Goal: Complete application form: Complete application form

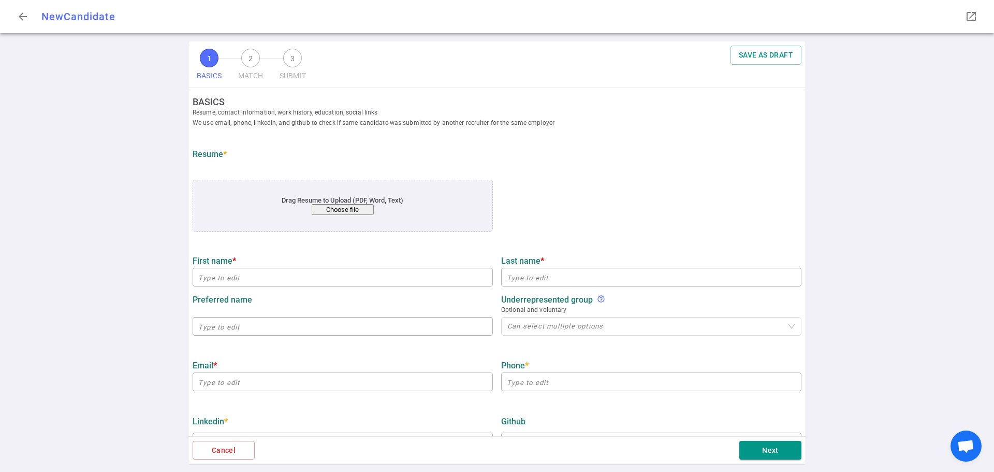
click at [343, 210] on button "Choose file" at bounding box center [343, 209] width 62 height 11
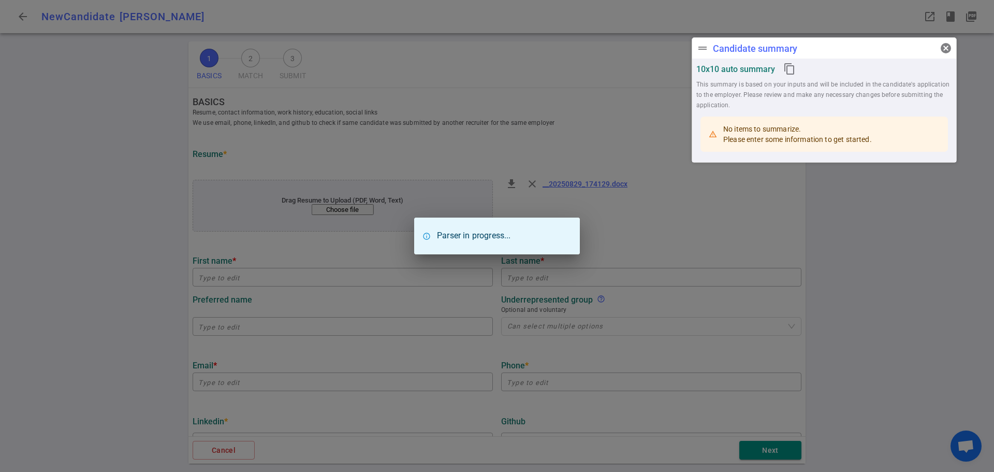
type input "[PERSON_NAME]"
type input "[EMAIL_ADDRESS][PERSON_NAME][DOMAIN_NAME]"
type input "[PHONE_NUMBER]"
type input "Healthcare Startup"
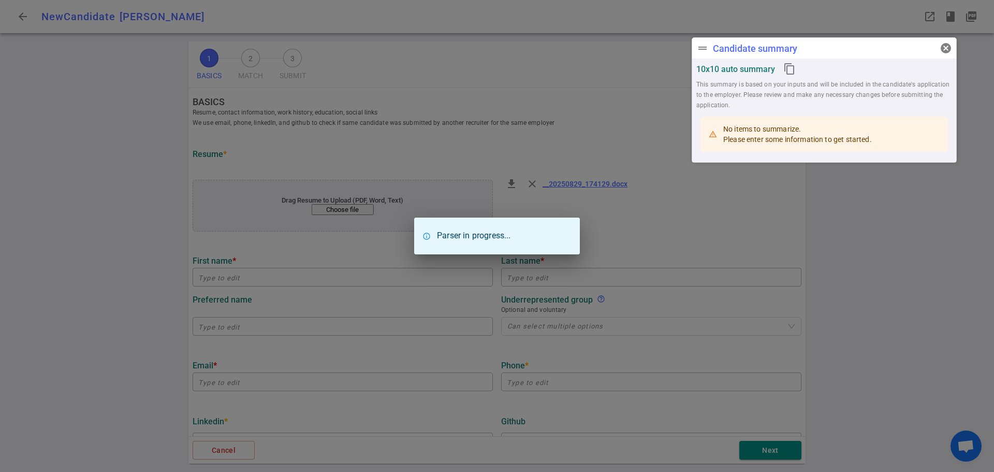
type input "13.8"
type input "Vtu"
type input "Engineering"
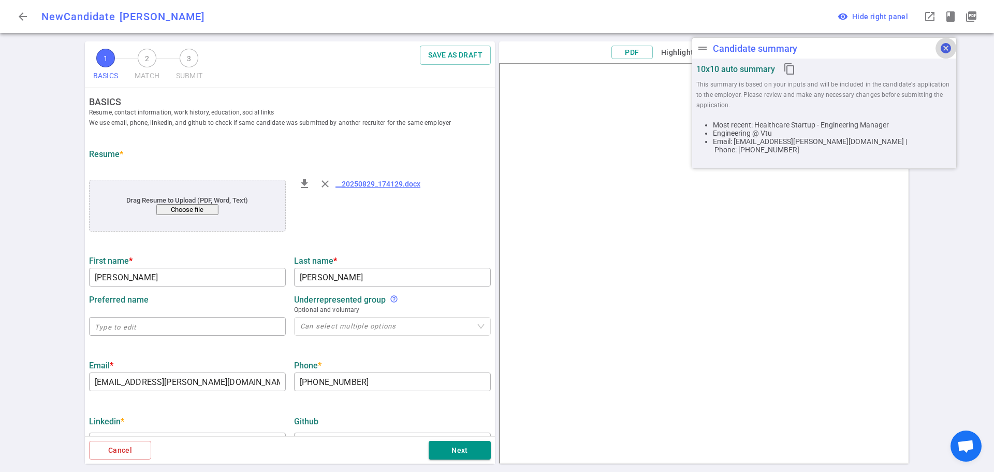
click at [943, 47] on span "cancel" at bounding box center [946, 48] width 12 height 12
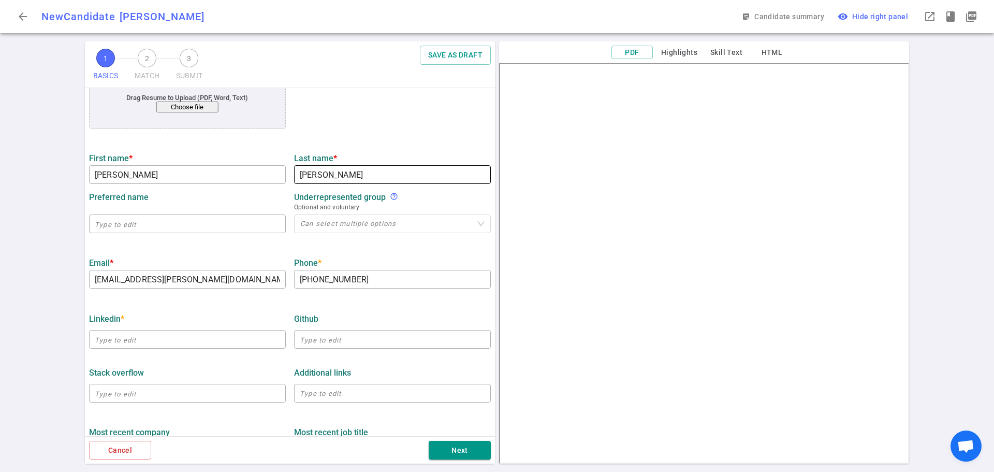
scroll to position [104, 0]
click at [119, 339] on input "text" at bounding box center [187, 338] width 197 height 17
paste input "[URL][DOMAIN_NAME][PERSON_NAME]"
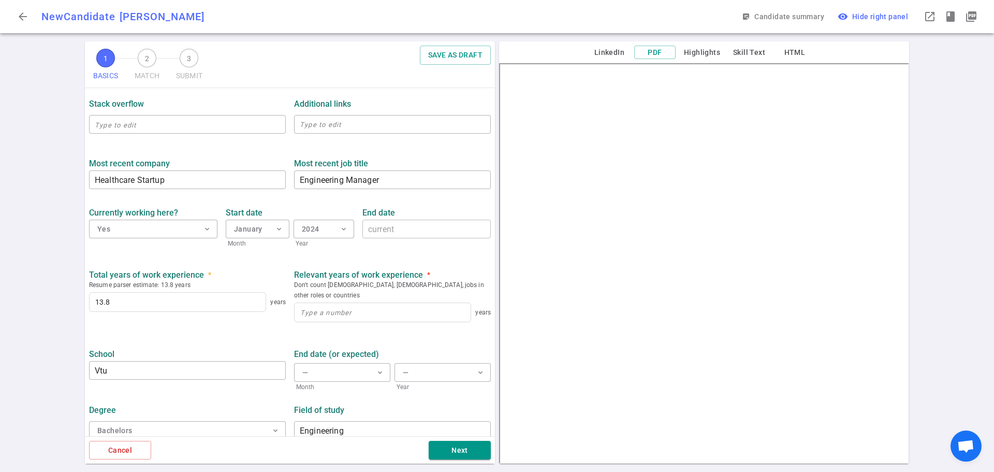
scroll to position [372, 0]
type input "[URL][DOMAIN_NAME][PERSON_NAME]"
click at [324, 302] on input at bounding box center [383, 311] width 176 height 19
type input "13"
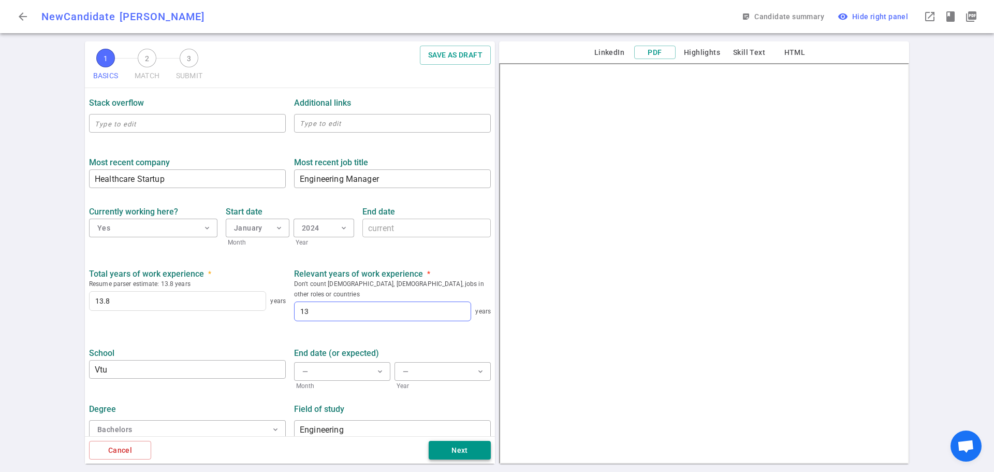
click at [461, 446] on button "Next" at bounding box center [460, 450] width 62 height 19
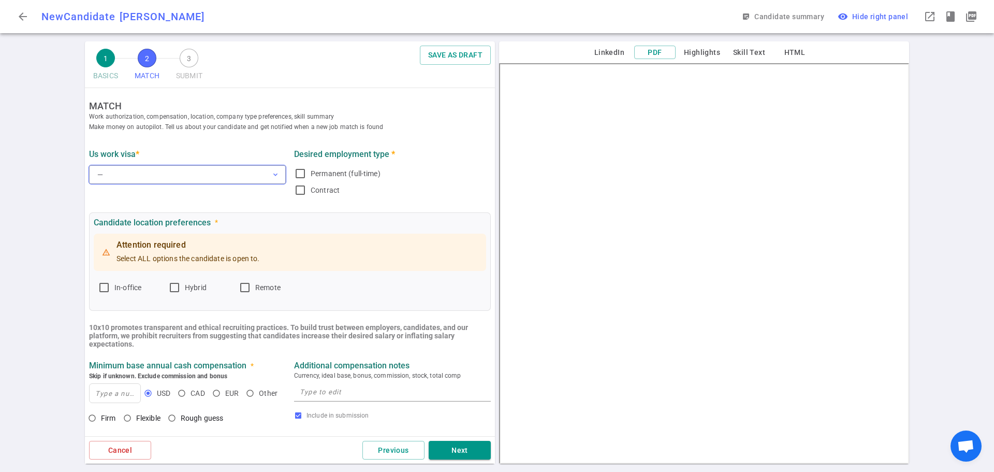
click at [171, 172] on button "— expand_more" at bounding box center [187, 174] width 197 height 19
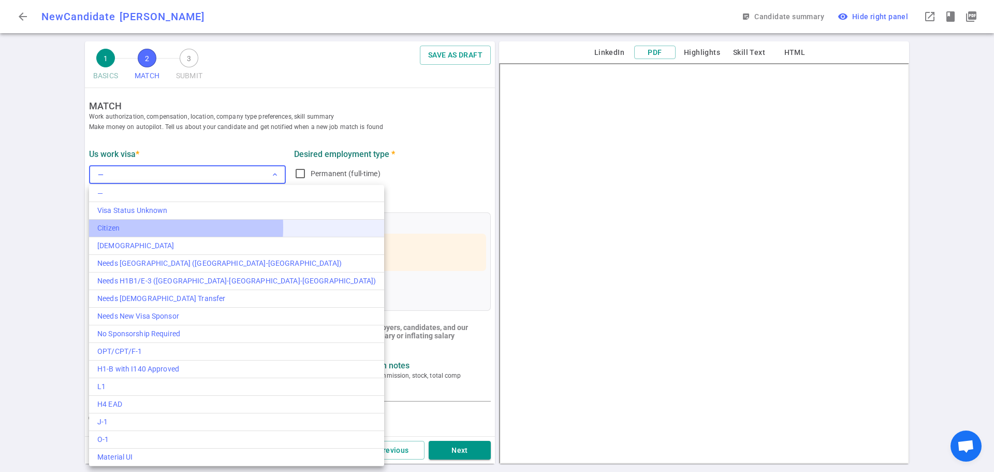
click at [135, 227] on div "Citizen" at bounding box center [236, 228] width 278 height 11
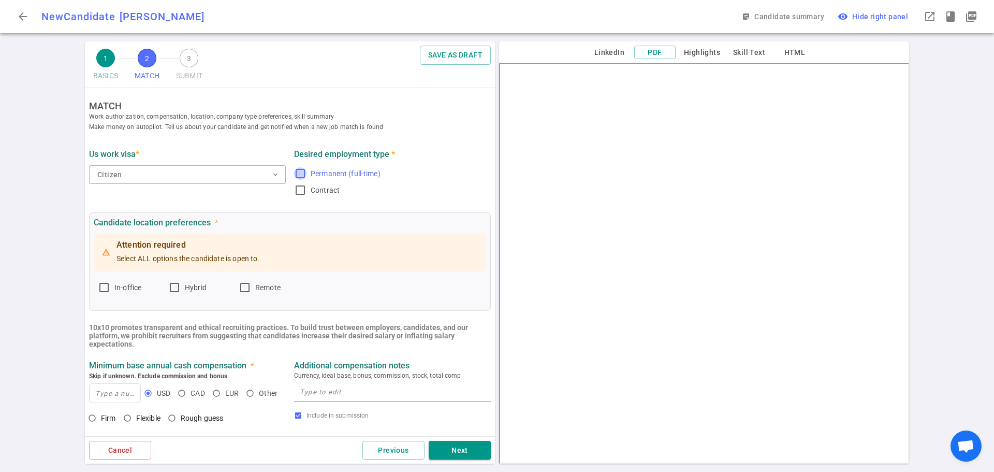
click at [301, 177] on input "Permanent (full-time)" at bounding box center [300, 173] width 12 height 12
checkbox input "true"
click at [274, 183] on button "Citizen expand_more" at bounding box center [187, 174] width 197 height 19
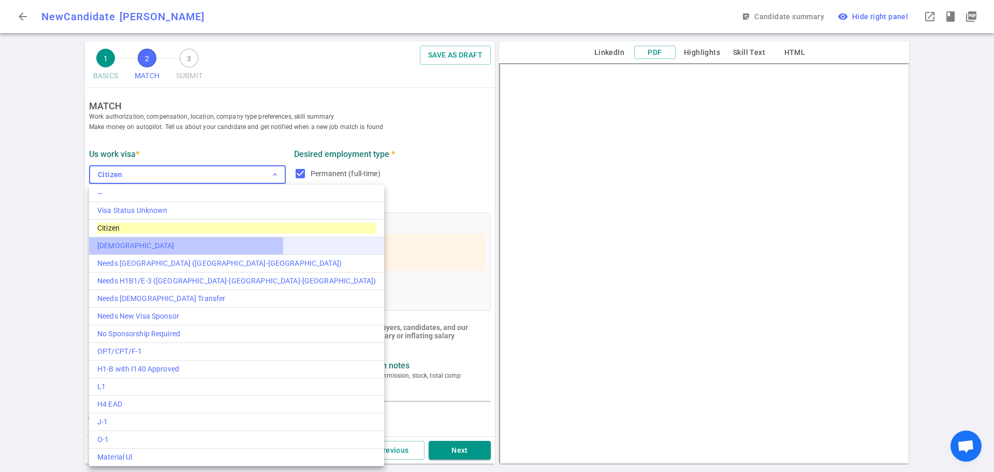
click at [144, 245] on div "[DEMOGRAPHIC_DATA]" at bounding box center [236, 245] width 278 height 11
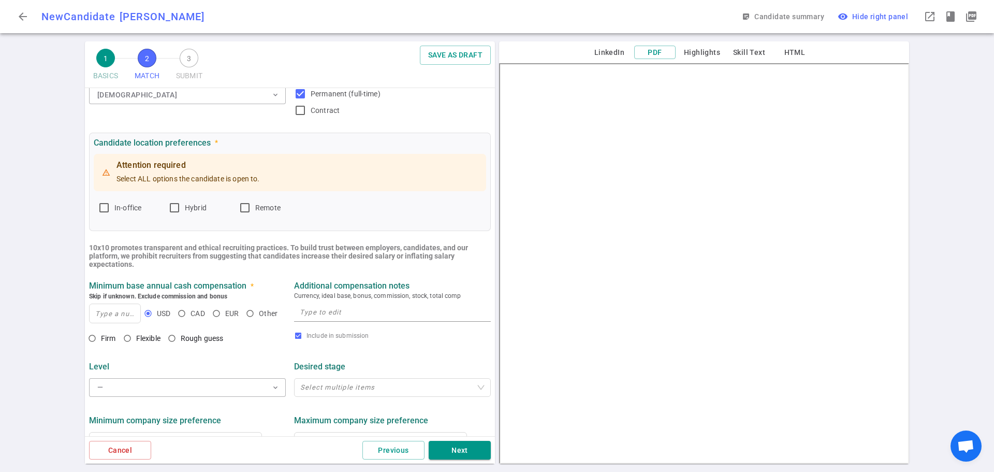
scroll to position [104, 0]
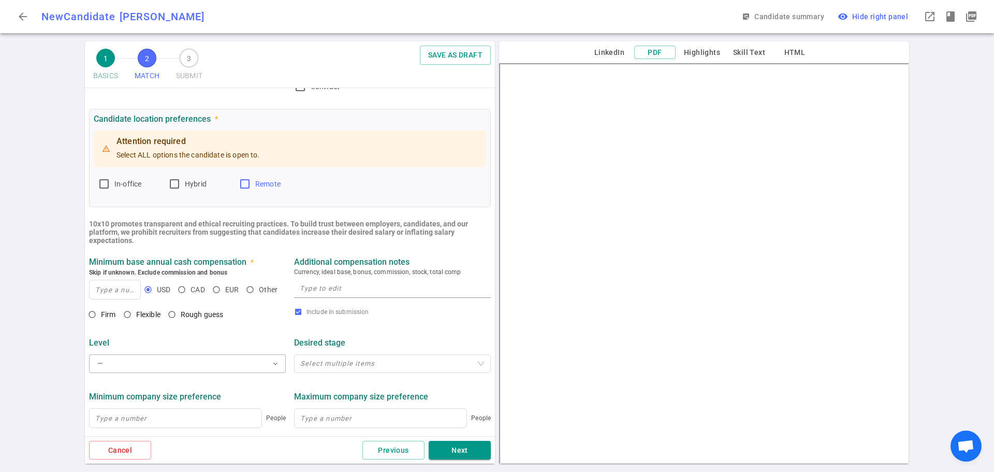
click at [242, 187] on input "Remote" at bounding box center [245, 184] width 12 height 12
checkbox input "true"
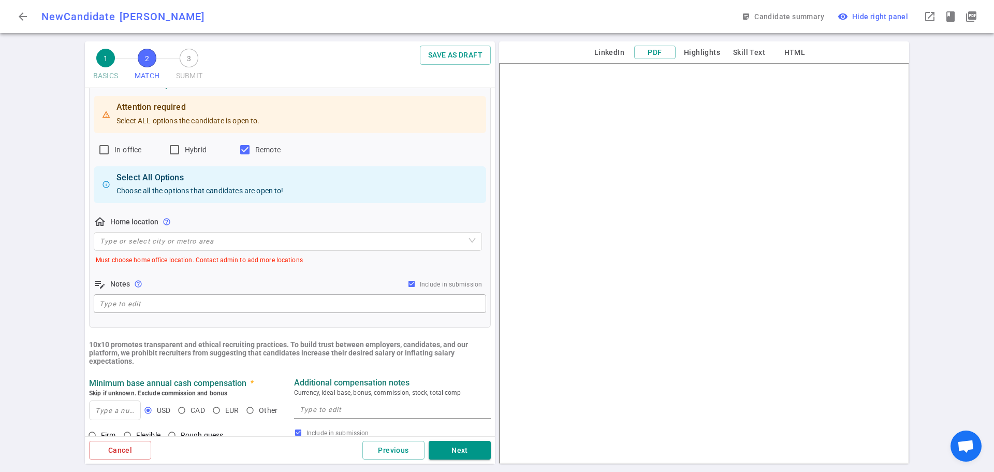
scroll to position [155, 0]
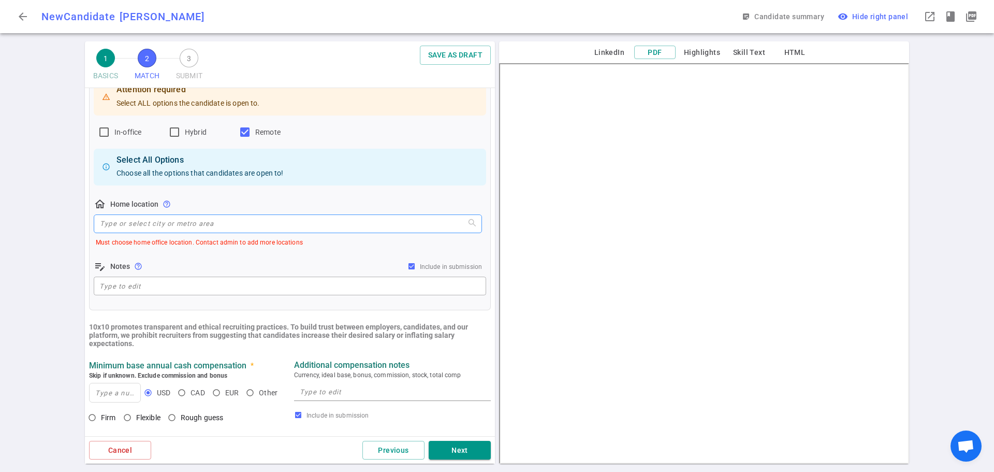
click at [170, 230] on input "search" at bounding box center [288, 224] width 376 height 18
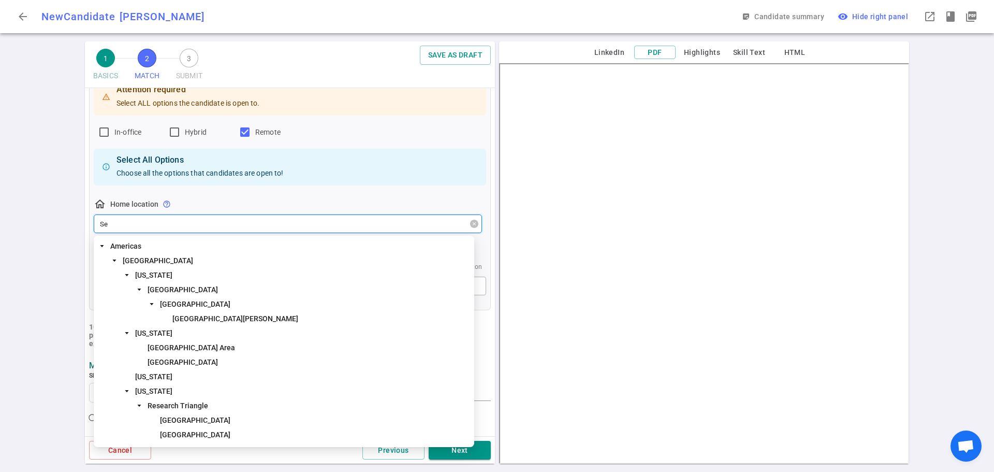
type input "Sea"
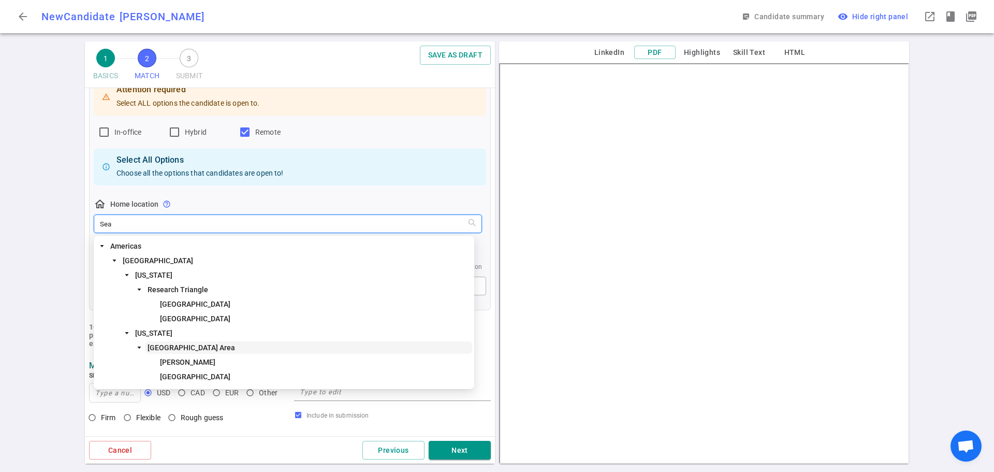
click at [188, 348] on span "[GEOGRAPHIC_DATA] Area" at bounding box center [308, 347] width 327 height 12
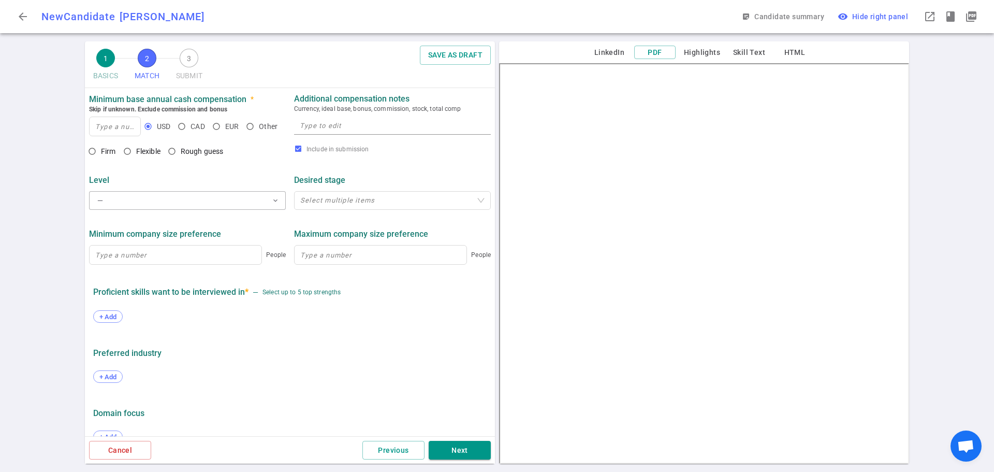
scroll to position [414, 0]
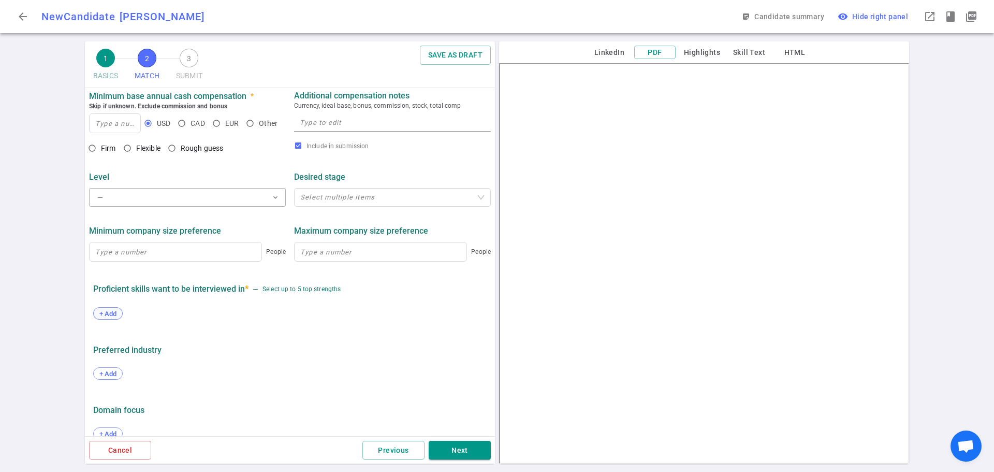
click at [105, 317] on span "+ Add" at bounding box center [108, 314] width 24 height 8
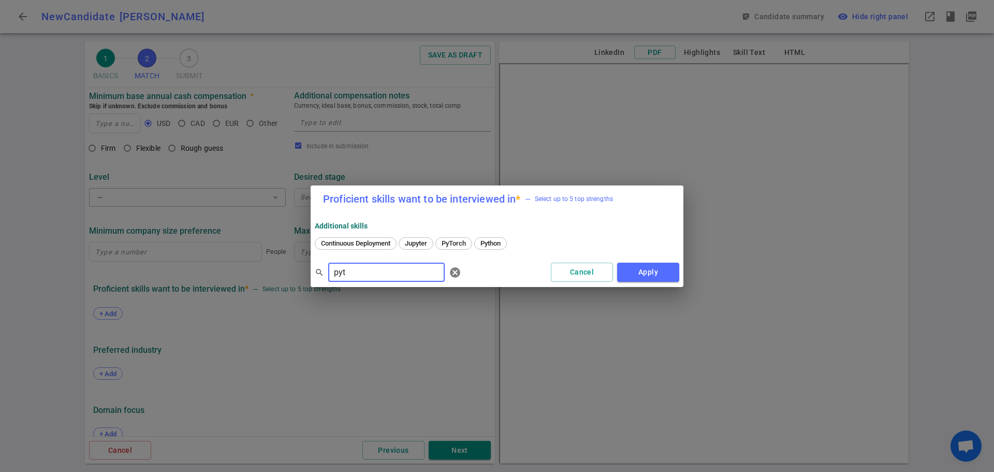
click at [497, 239] on div "Python" at bounding box center [490, 243] width 33 height 12
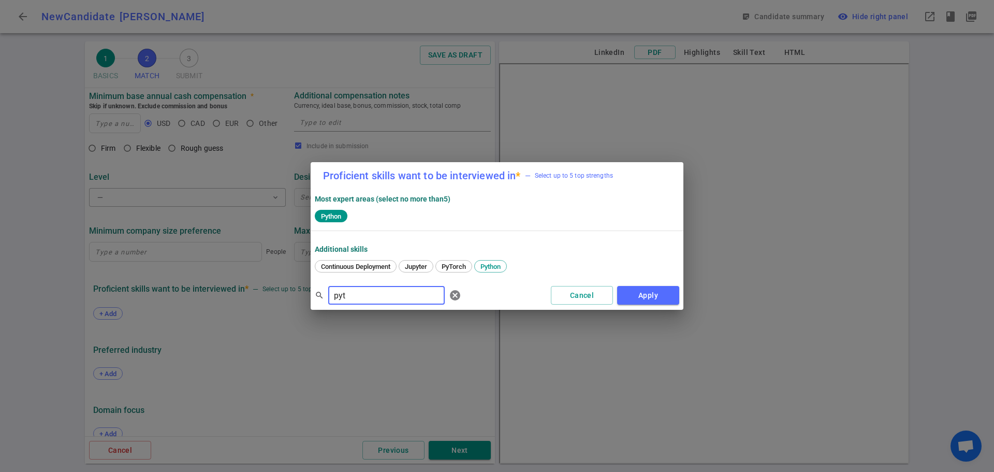
drag, startPoint x: 384, startPoint y: 300, endPoint x: 261, endPoint y: 290, distance: 122.6
click at [274, 289] on div "Proficient skills want to be interviewed in * — Select up to 5 top strengths Mo…" at bounding box center [497, 236] width 994 height 472
click at [325, 268] on span "Java" at bounding box center [327, 266] width 21 height 8
drag, startPoint x: 360, startPoint y: 297, endPoint x: 278, endPoint y: 285, distance: 82.2
click at [282, 285] on div "Proficient skills want to be interviewed in * — Select up to 5 top strengths Mo…" at bounding box center [497, 236] width 994 height 472
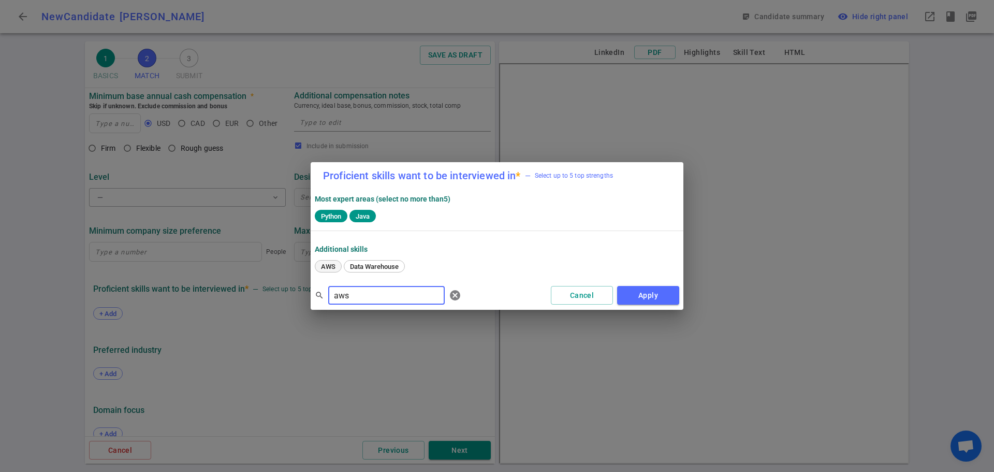
click at [331, 266] on span "AWS" at bounding box center [328, 266] width 22 height 8
drag, startPoint x: 366, startPoint y: 295, endPoint x: 253, endPoint y: 292, distance: 113.9
click at [253, 292] on div "Proficient skills want to be interviewed in * — Select up to 5 top strengths Mo…" at bounding box center [497, 236] width 994 height 472
click at [431, 268] on span "DynamoDB" at bounding box center [420, 266] width 39 height 8
drag, startPoint x: 371, startPoint y: 298, endPoint x: 218, endPoint y: 295, distance: 152.2
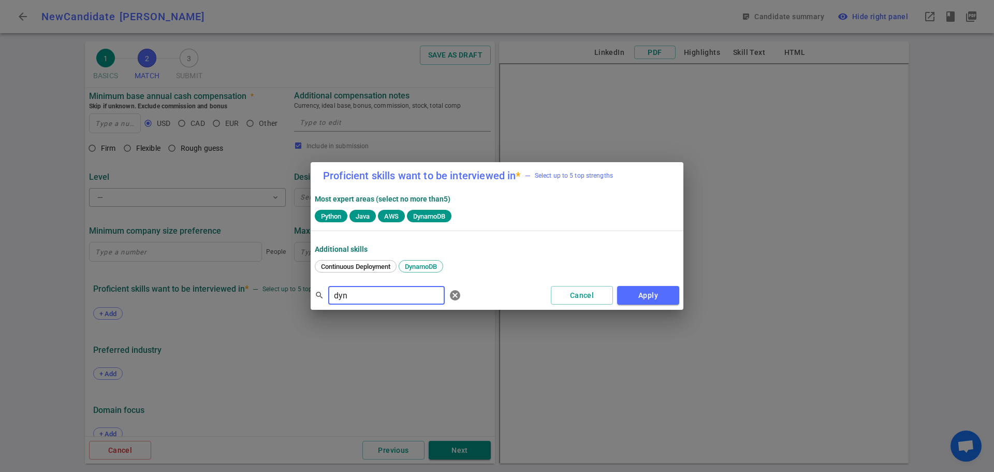
click at [221, 295] on div "Proficient skills want to be interviewed in * — Select up to 5 top strengths Mo…" at bounding box center [497, 236] width 994 height 472
type input "S3"
click at [320, 265] on span "S3" at bounding box center [324, 266] width 15 height 8
click at [667, 296] on button "Apply" at bounding box center [648, 295] width 62 height 19
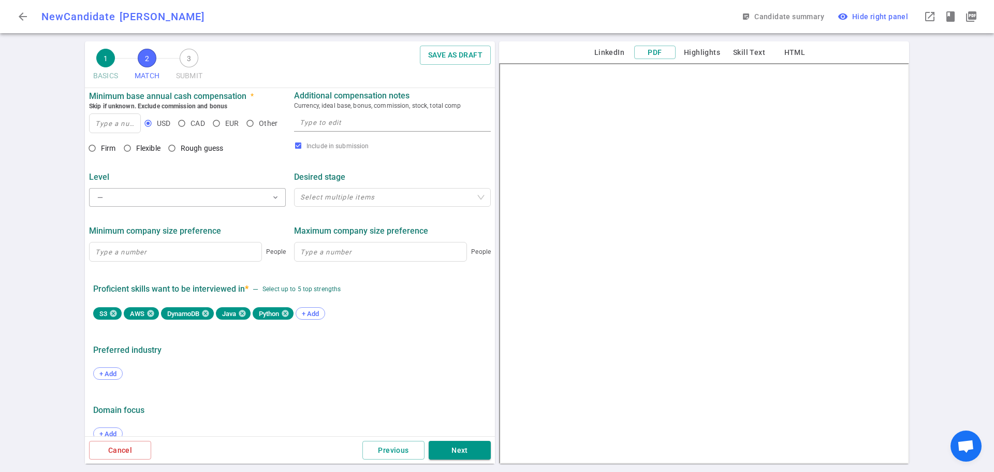
scroll to position [432, 0]
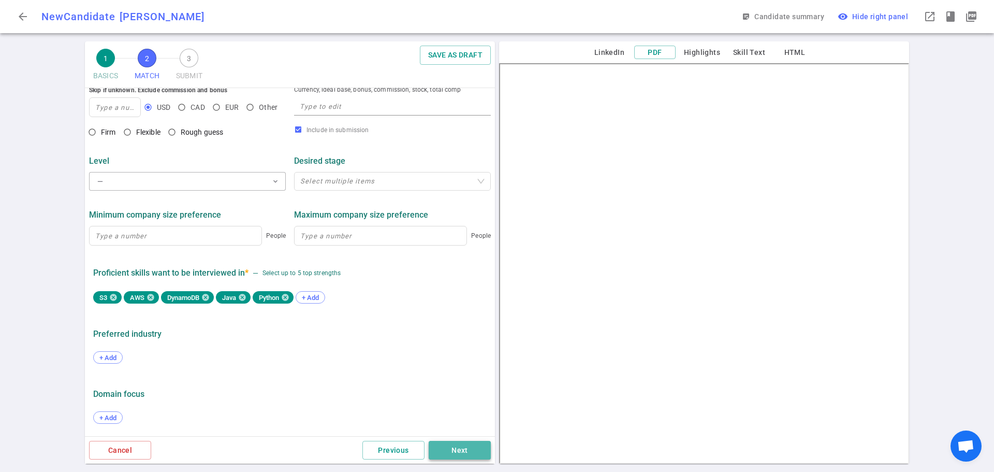
click at [456, 443] on button "Next" at bounding box center [460, 450] width 62 height 19
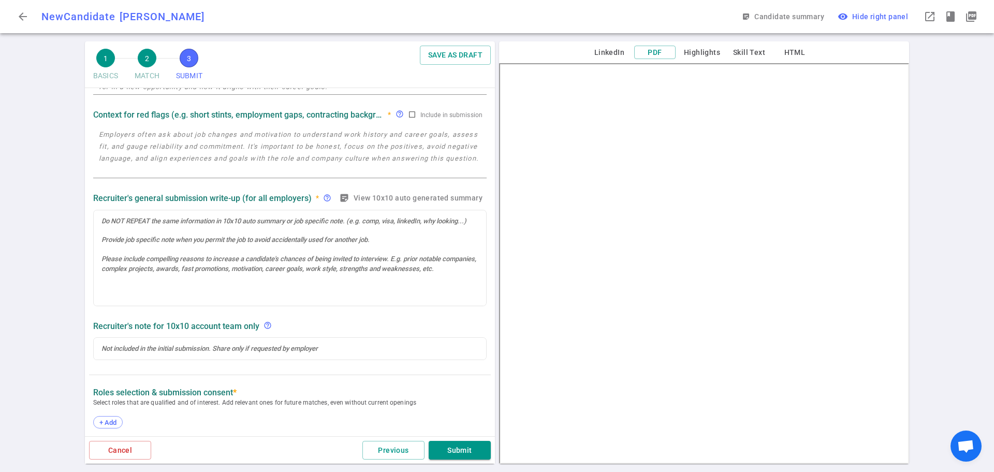
scroll to position [104, 0]
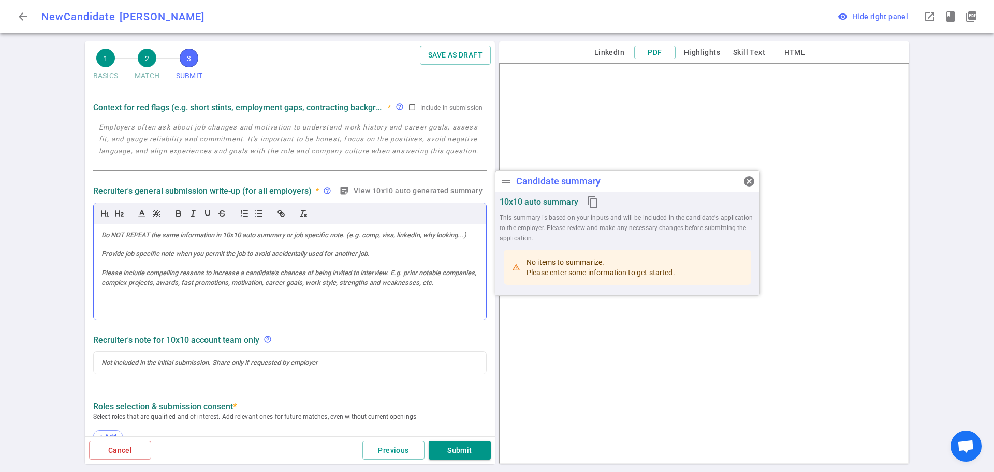
click at [137, 257] on div at bounding box center [290, 272] width 392 height 96
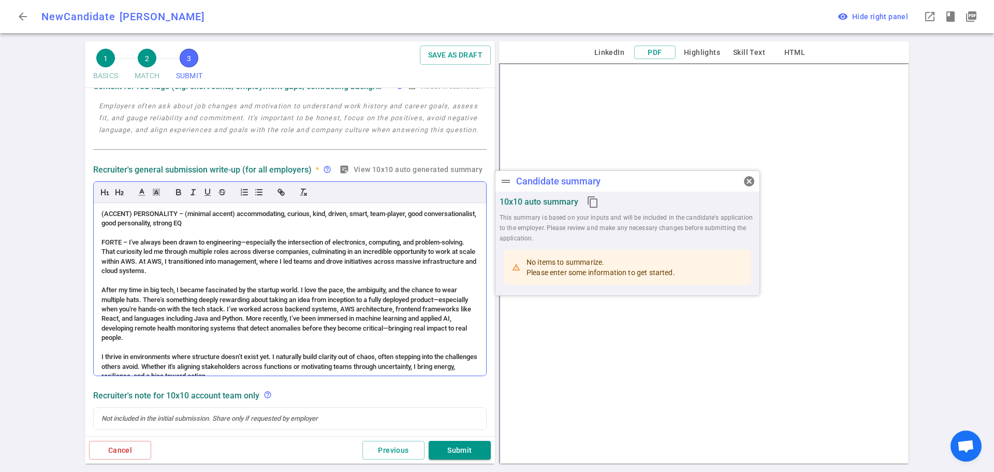
scroll to position [425, 0]
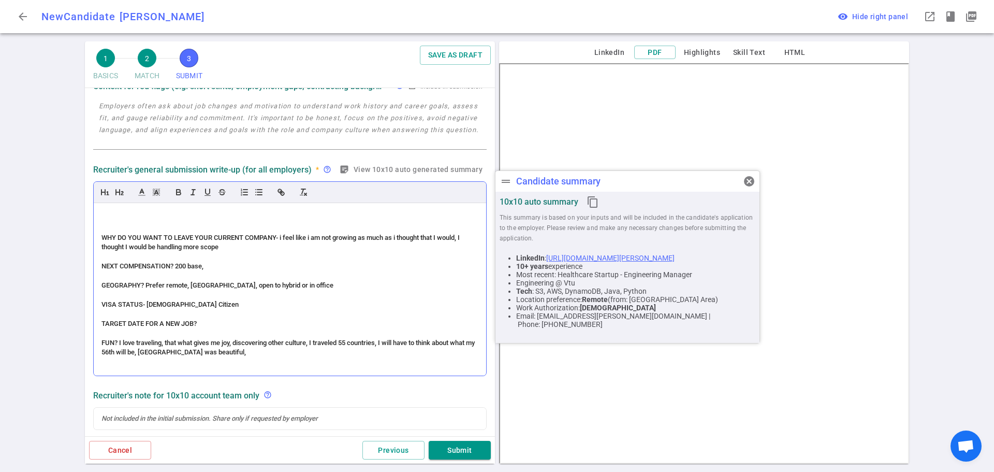
drag, startPoint x: 212, startPoint y: 325, endPoint x: 97, endPoint y: 266, distance: 129.6
click at [97, 265] on div "(ACCENT) PERSONALITY – (minimal accent) accommodating, curious, kind, driven, s…" at bounding box center [290, 289] width 392 height 172
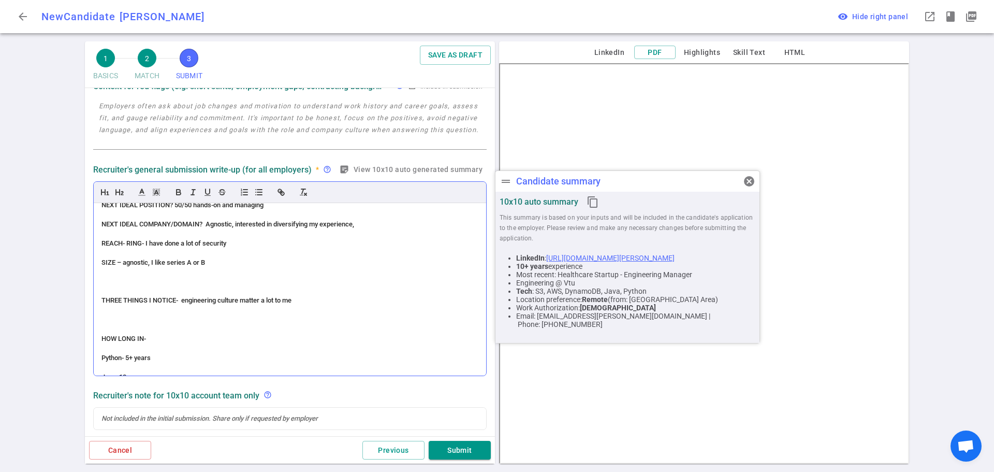
scroll to position [210, 0]
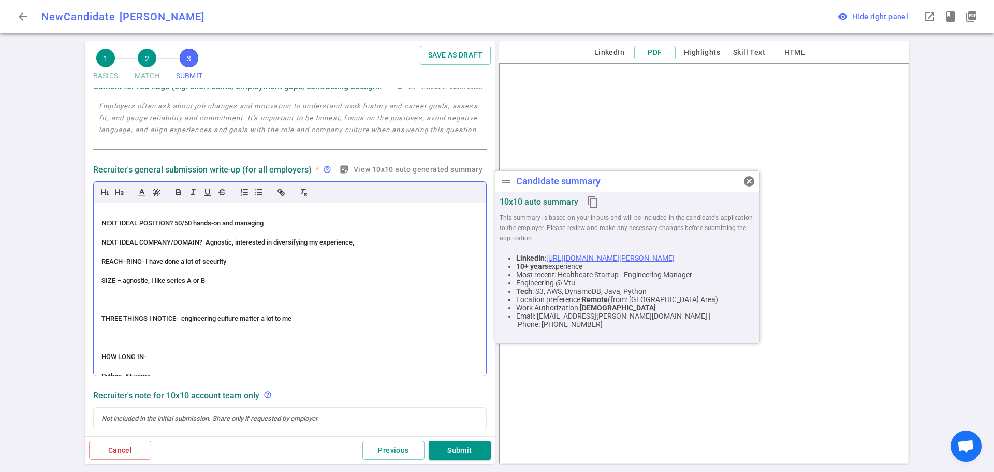
click at [121, 316] on span "THREE THINGS I NOTICE- engineering culture matter a lot to me" at bounding box center [196, 318] width 190 height 8
click at [125, 317] on span "THREE THINGS I NOTICE- engineering culture matter a lot to me" at bounding box center [196, 318] width 190 height 8
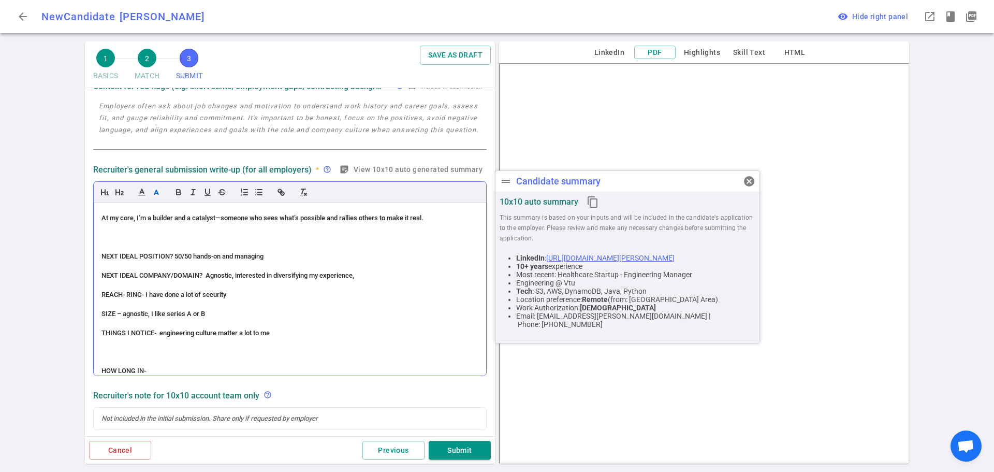
scroll to position [158, 0]
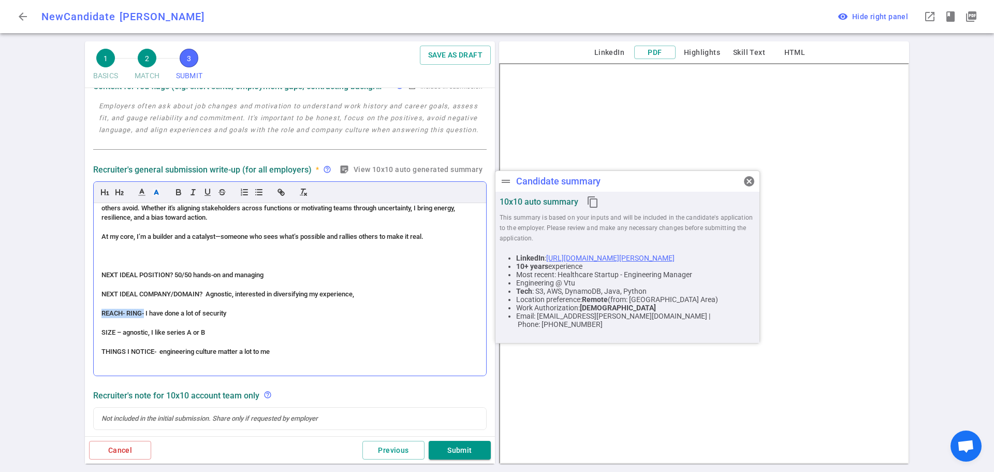
drag, startPoint x: 128, startPoint y: 315, endPoint x: 94, endPoint y: 311, distance: 34.4
click at [94, 311] on div "(ACCENT) PERSONALITY – (minimal accent) accommodating, curious, kind, driven, s…" at bounding box center [290, 289] width 392 height 172
drag, startPoint x: 198, startPoint y: 314, endPoint x: 94, endPoint y: 313, distance: 104.1
click at [94, 313] on div "(ACCENT) PERSONALITY – (minimal accent) accommodating, curious, kind, driven, s…" at bounding box center [290, 289] width 392 height 172
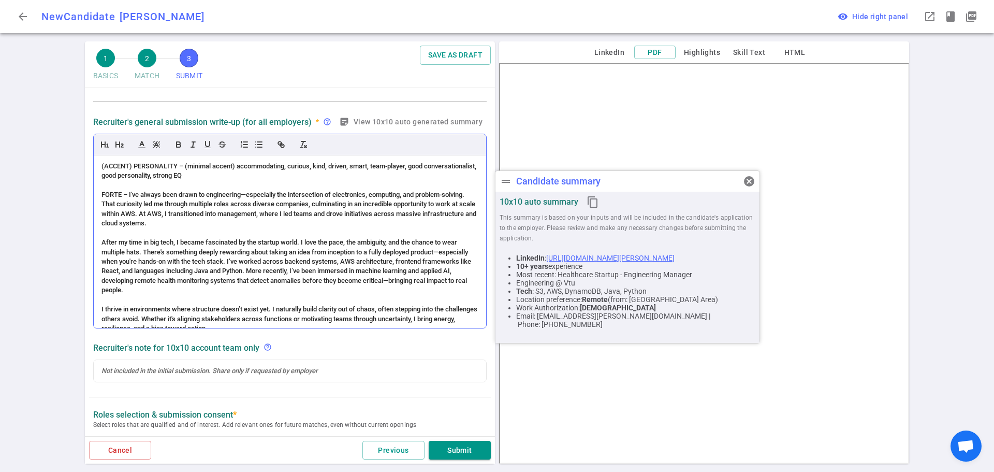
scroll to position [311, 0]
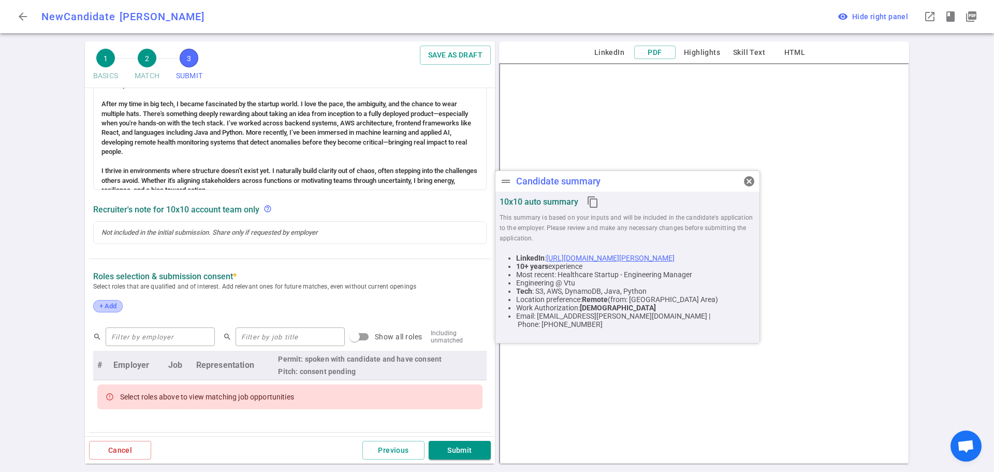
click at [106, 307] on span "+ Add" at bounding box center [108, 306] width 24 height 8
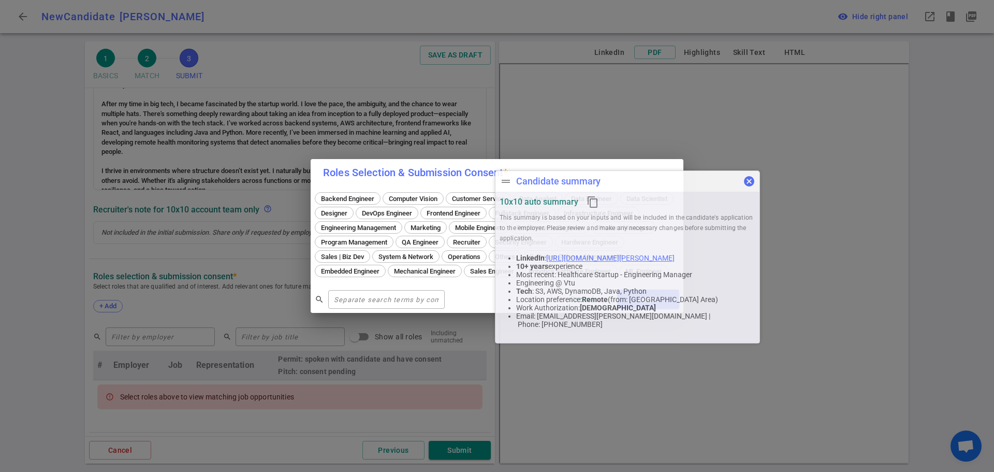
click at [749, 177] on span "cancel" at bounding box center [749, 181] width 12 height 12
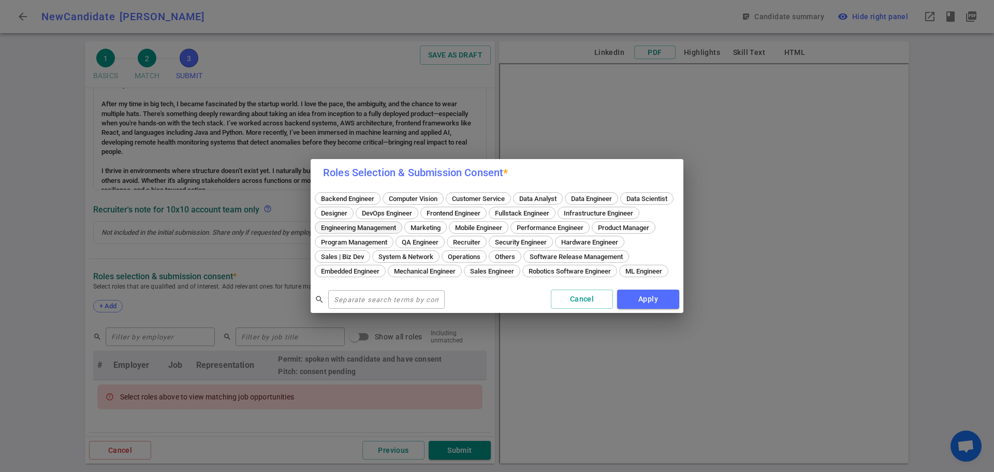
click at [400, 224] on span "Engineering Management" at bounding box center [358, 228] width 82 height 8
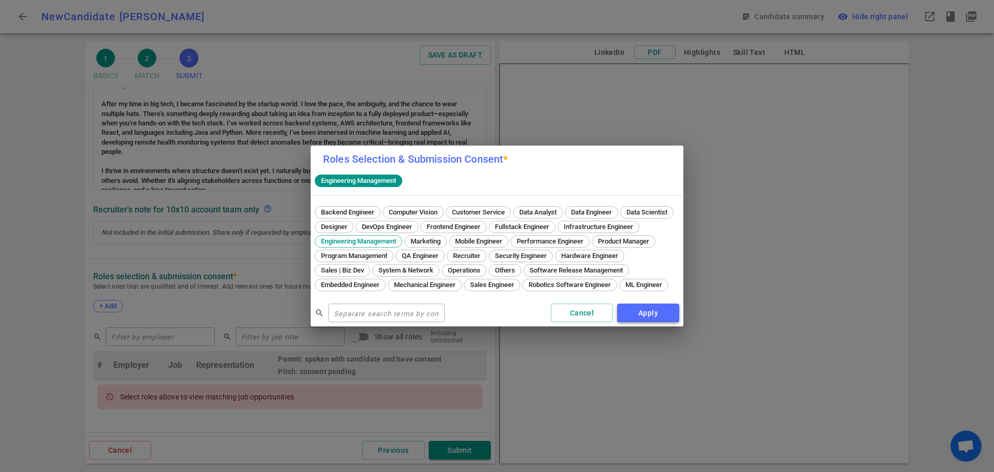
click at [639, 322] on button "Apply" at bounding box center [648, 312] width 62 height 19
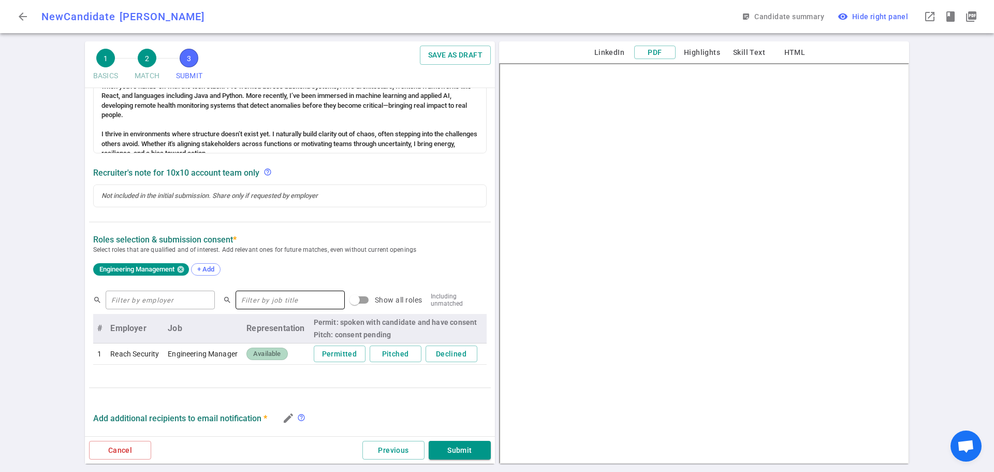
scroll to position [393, 0]
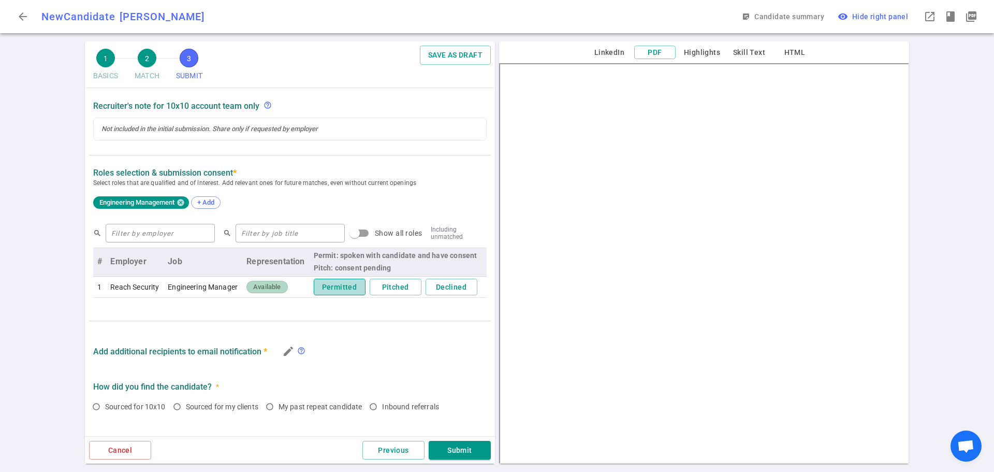
click at [330, 290] on button "Permitted" at bounding box center [340, 286] width 52 height 17
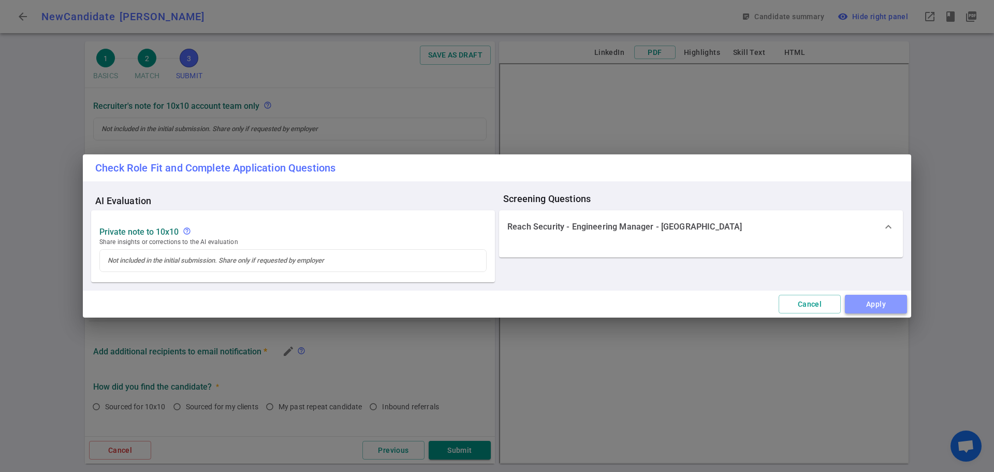
click at [850, 307] on button "Apply" at bounding box center [876, 304] width 62 height 19
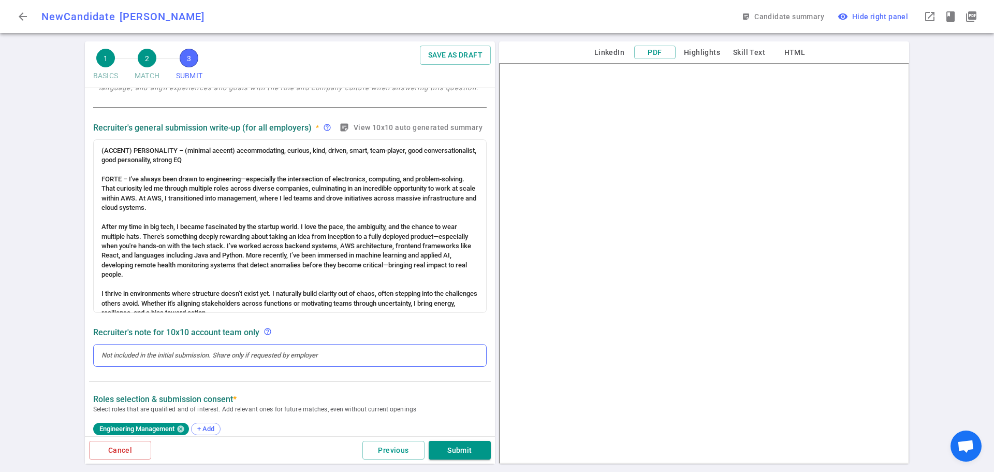
scroll to position [311, 0]
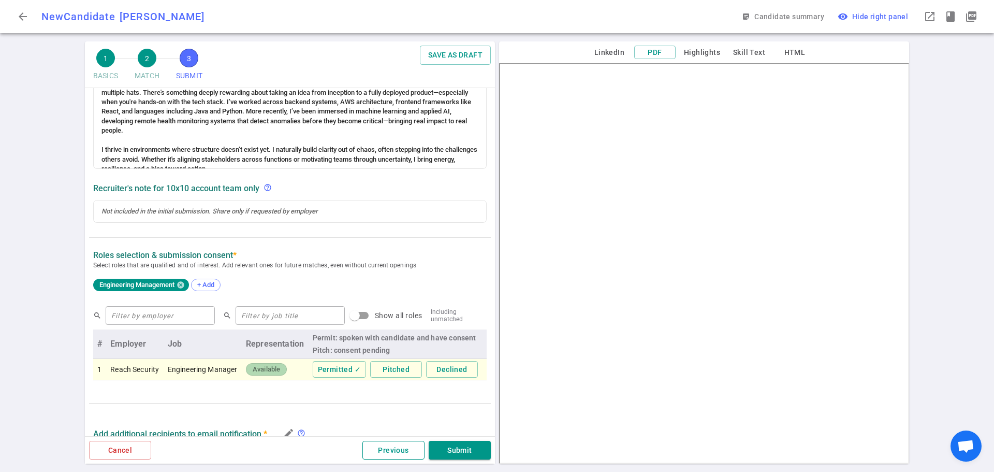
click at [388, 449] on button "Previous" at bounding box center [393, 450] width 62 height 19
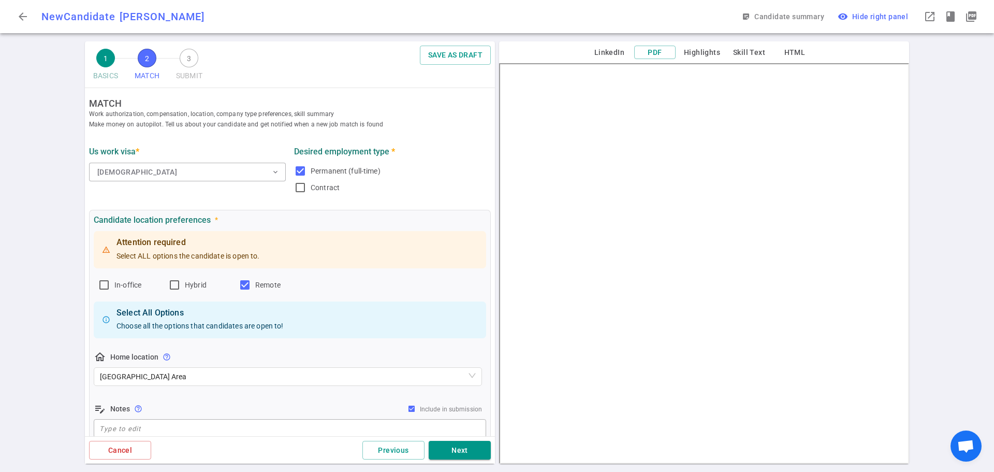
scroll to position [0, 0]
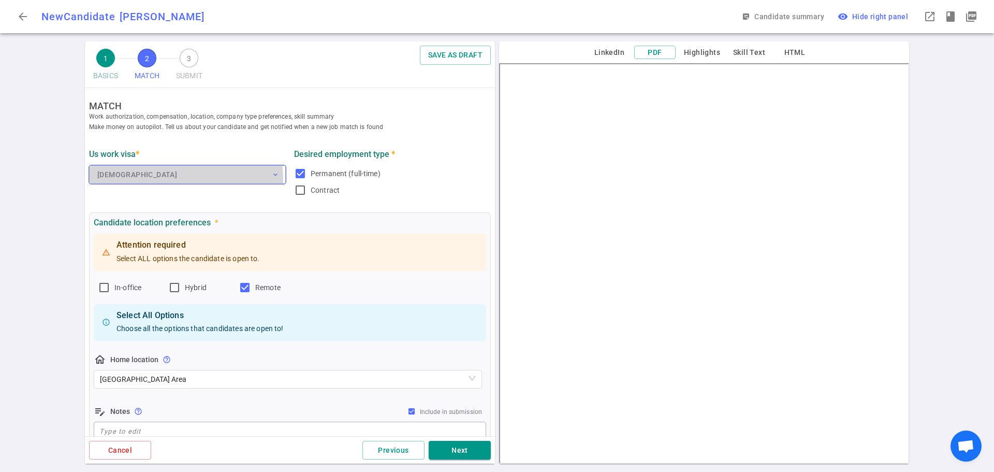
click at [156, 179] on button "[DEMOGRAPHIC_DATA] expand_more" at bounding box center [187, 174] width 197 height 19
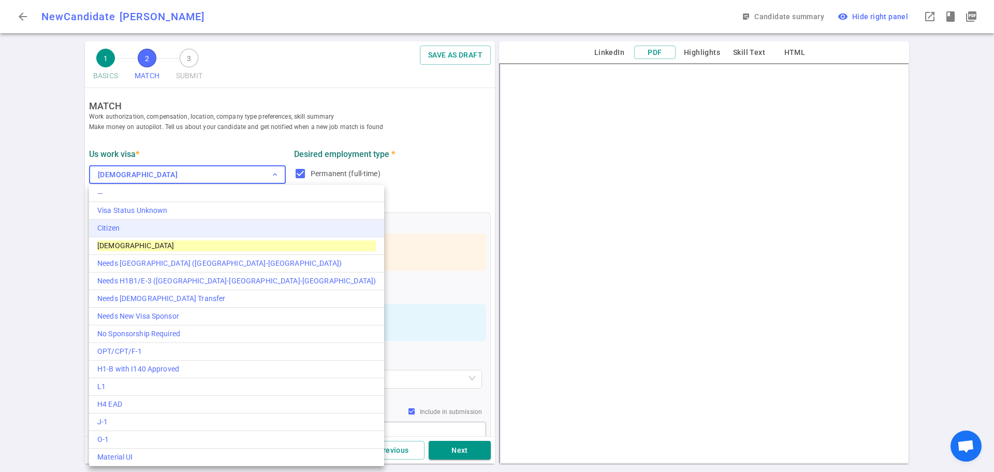
click at [122, 227] on div "Citizen" at bounding box center [236, 228] width 278 height 11
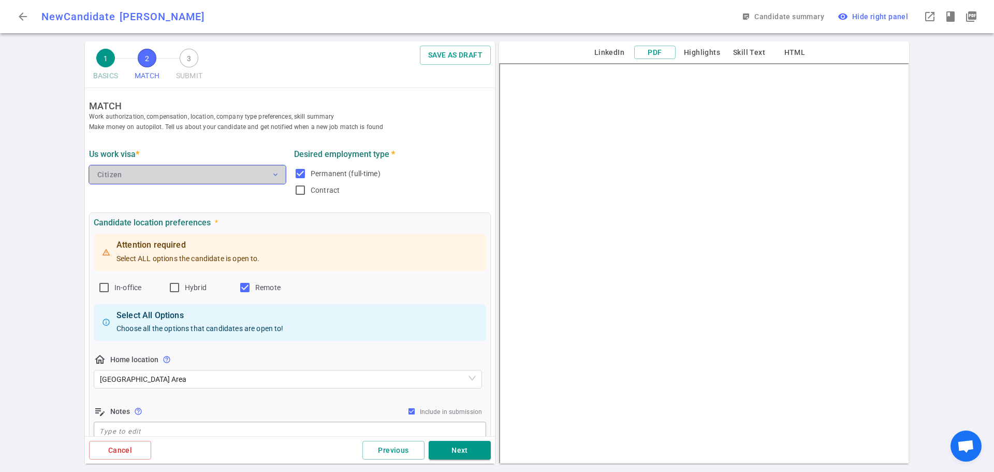
click at [267, 171] on button "Citizen expand_more" at bounding box center [187, 174] width 197 height 19
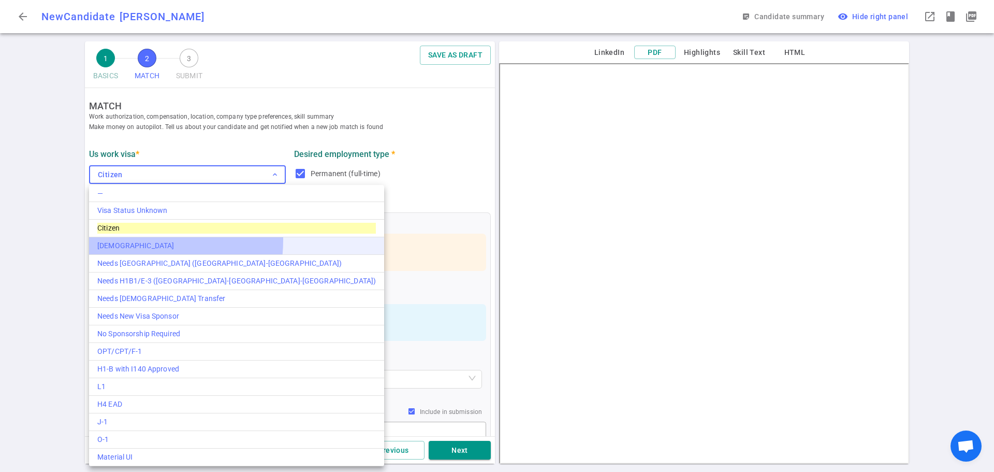
click at [123, 240] on li "[DEMOGRAPHIC_DATA]" at bounding box center [236, 246] width 295 height 18
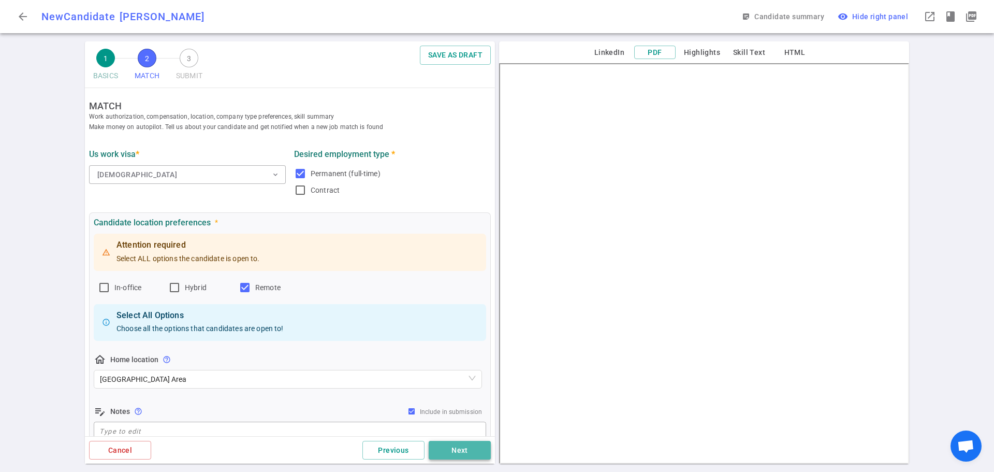
click at [456, 450] on button "Next" at bounding box center [460, 450] width 62 height 19
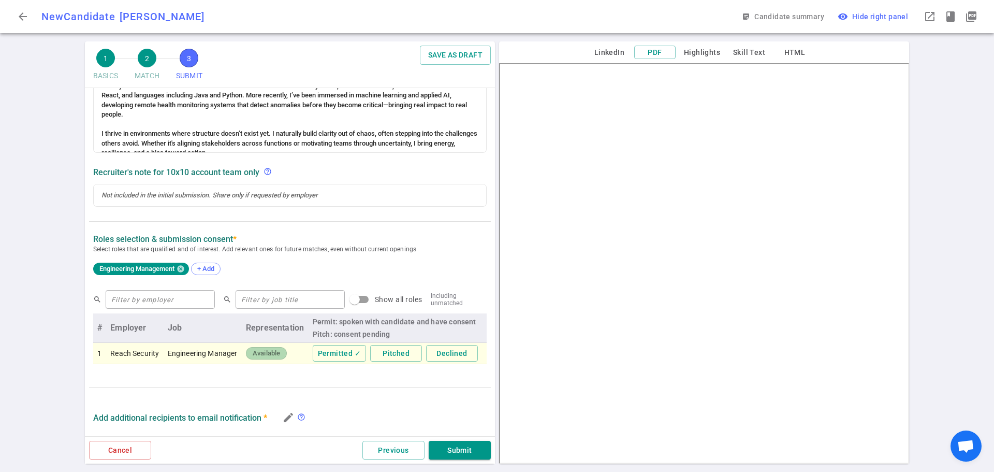
scroll to position [362, 0]
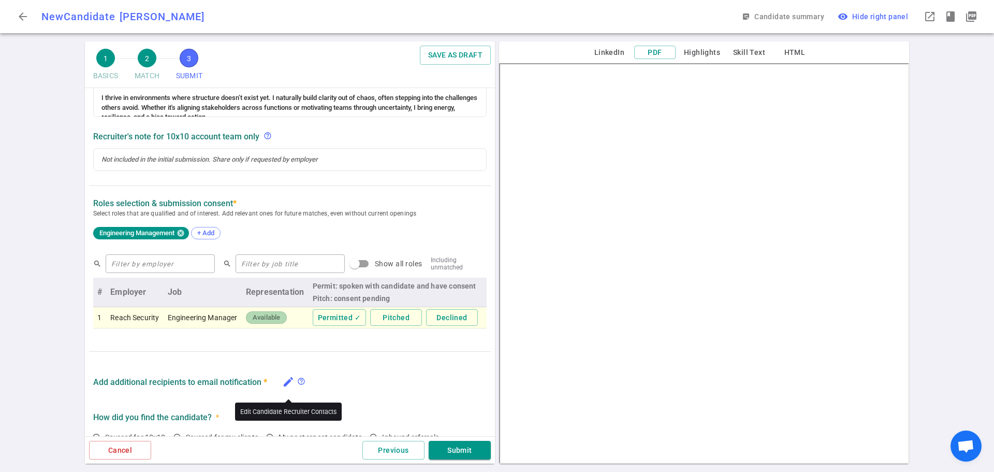
click at [285, 388] on icon "edit" at bounding box center [288, 381] width 12 height 12
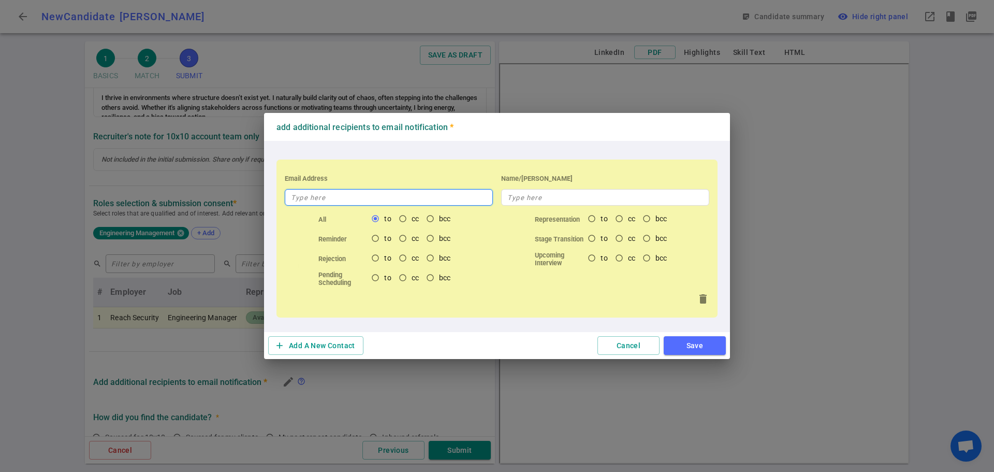
click at [358, 197] on input "text" at bounding box center [389, 197] width 208 height 17
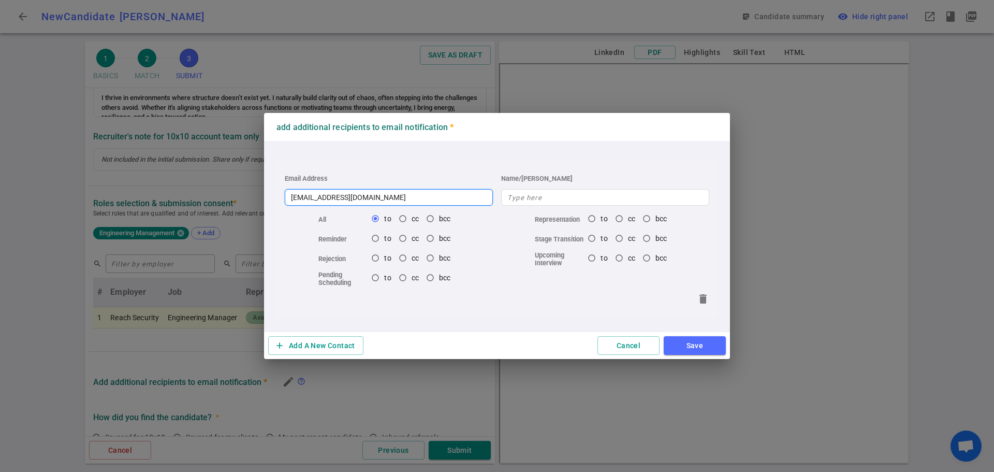
type input "[EMAIL_ADDRESS][DOMAIN_NAME]"
click at [690, 343] on button "Save" at bounding box center [695, 345] width 62 height 19
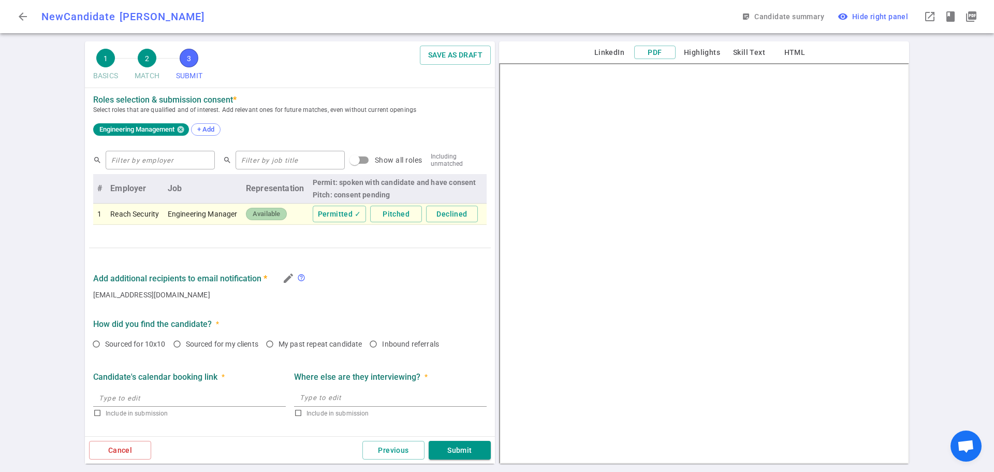
scroll to position [514, 0]
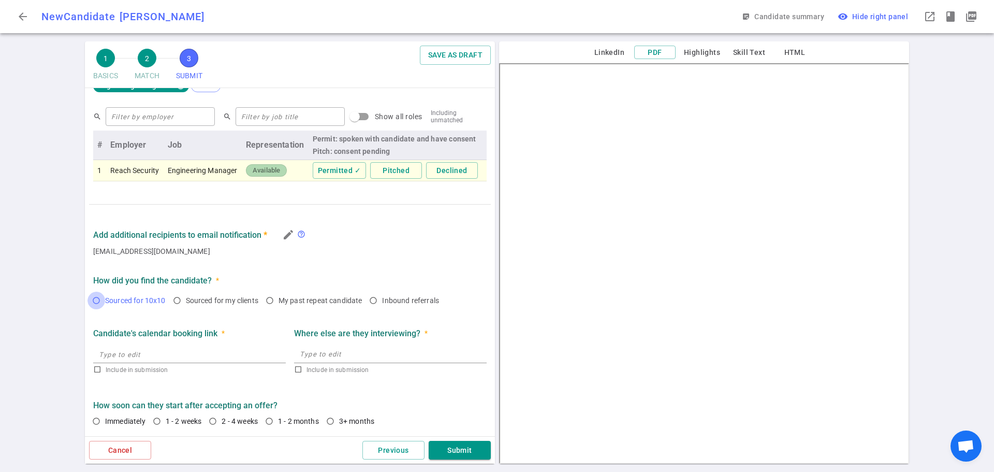
click at [100, 301] on input "Sourced for 10x10" at bounding box center [96, 300] width 18 height 18
radio input "true"
click at [155, 423] on input "1 - 2 weeks" at bounding box center [157, 421] width 18 height 18
radio input "true"
click at [460, 451] on button "Submit" at bounding box center [460, 450] width 62 height 19
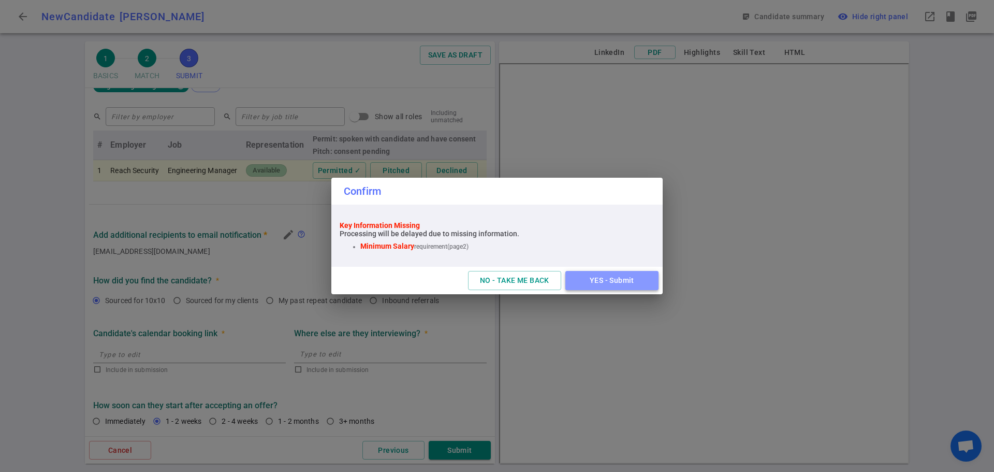
click at [595, 282] on button "YES - Submit" at bounding box center [611, 280] width 93 height 19
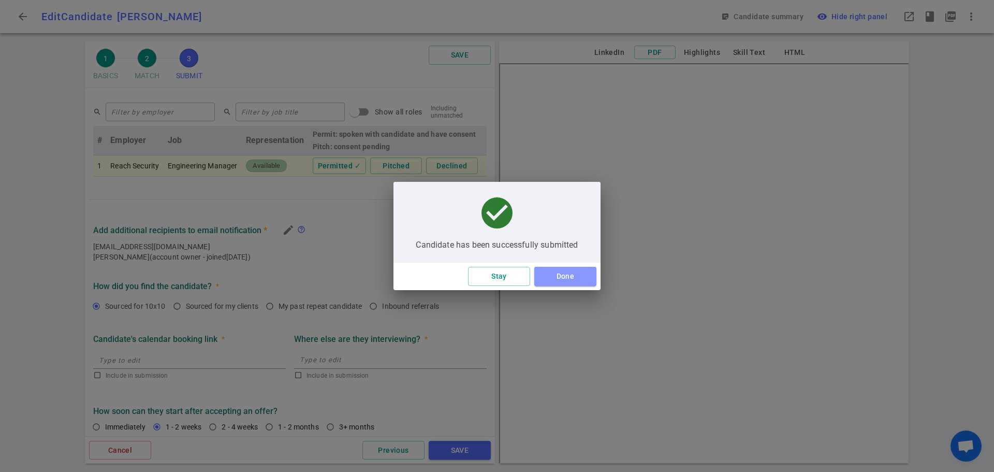
click at [576, 272] on button "Done" at bounding box center [565, 276] width 62 height 19
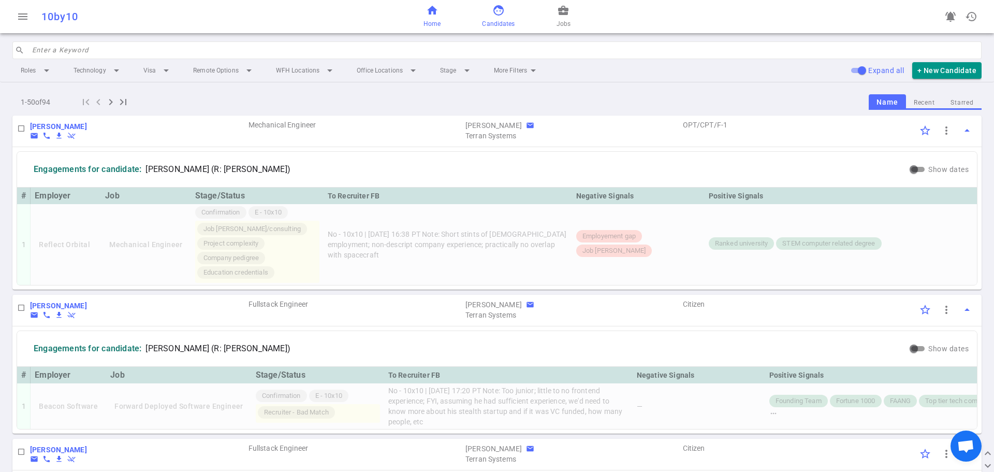
click at [428, 21] on span "Home" at bounding box center [431, 24] width 17 height 10
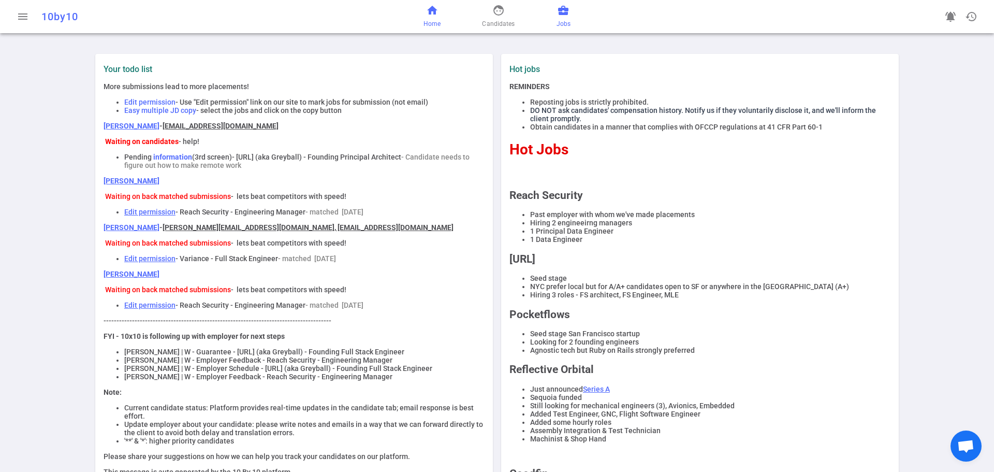
click at [568, 18] on link "business_center Jobs" at bounding box center [563, 16] width 14 height 25
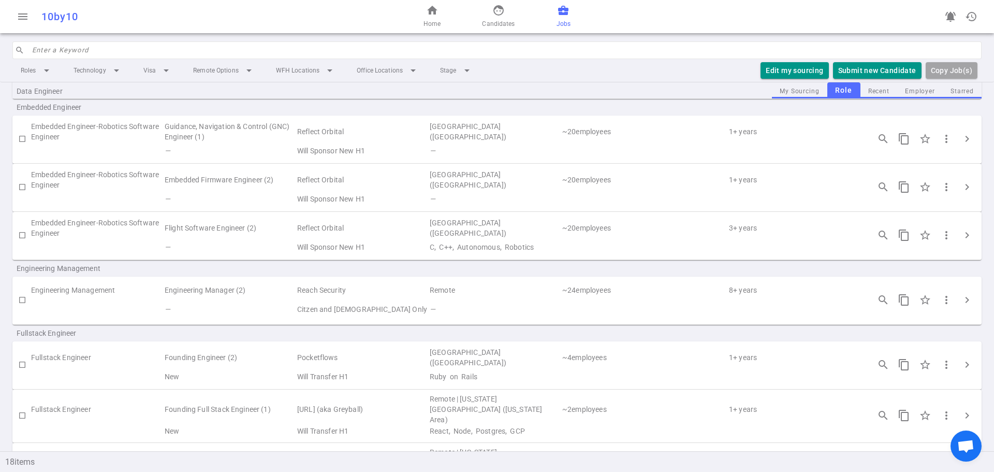
scroll to position [207, 0]
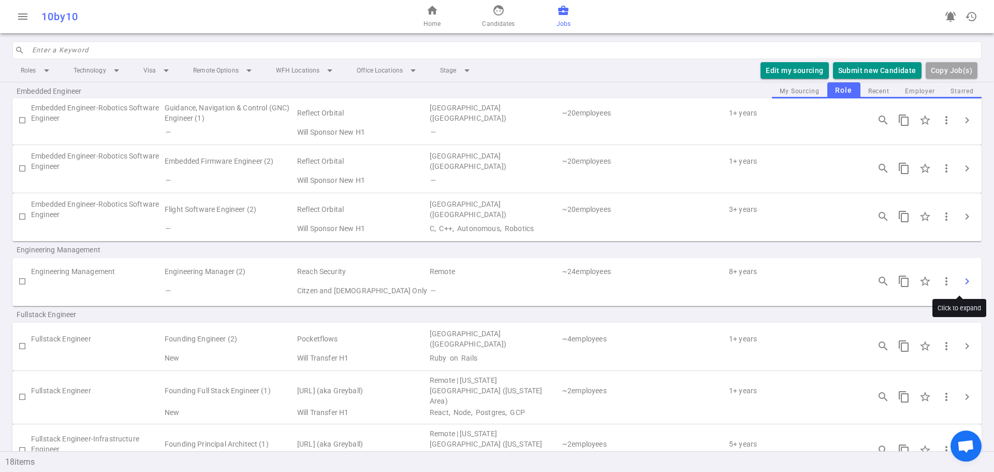
click at [961, 281] on span "chevron_right" at bounding box center [967, 281] width 12 height 12
